Goal: Browse casually: Explore the website without a specific task or goal

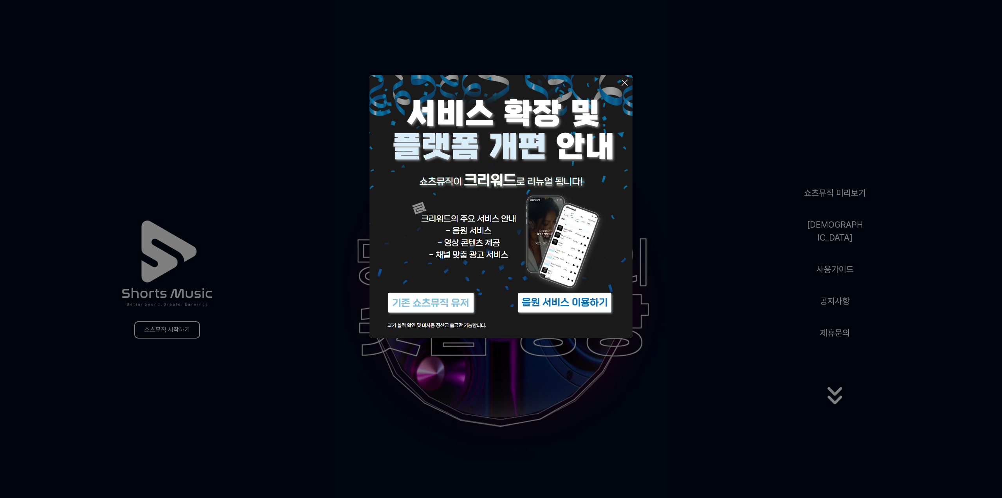
click at [447, 326] on img at bounding box center [501, 206] width 263 height 263
click at [686, 265] on button at bounding box center [501, 249] width 1002 height 498
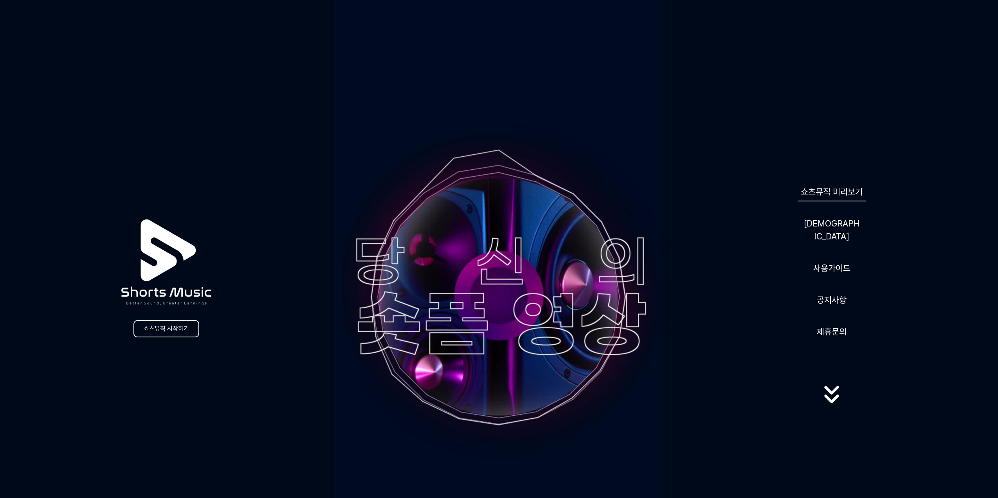
click at [832, 192] on link "쇼츠뮤직 미리보기" at bounding box center [832, 191] width 68 height 19
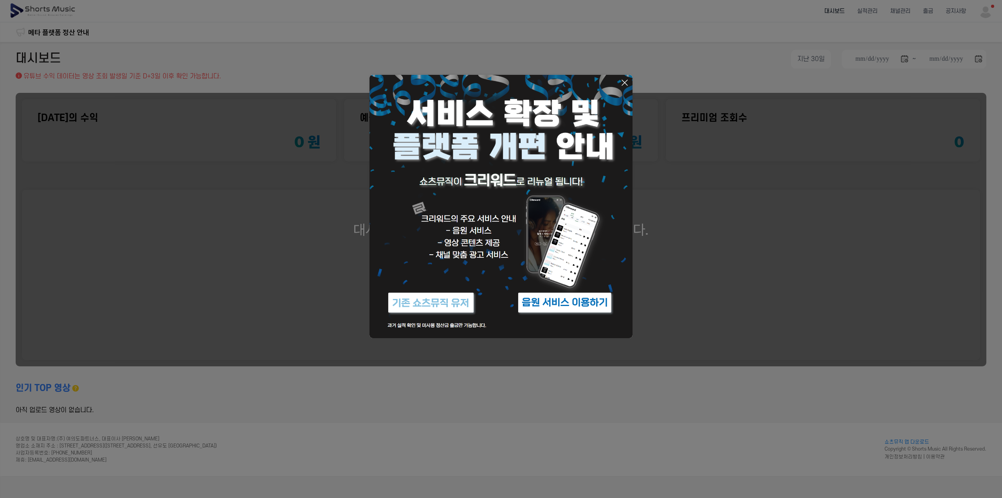
click at [627, 83] on icon at bounding box center [624, 82] width 9 height 9
